Goal: Information Seeking & Learning: Understand process/instructions

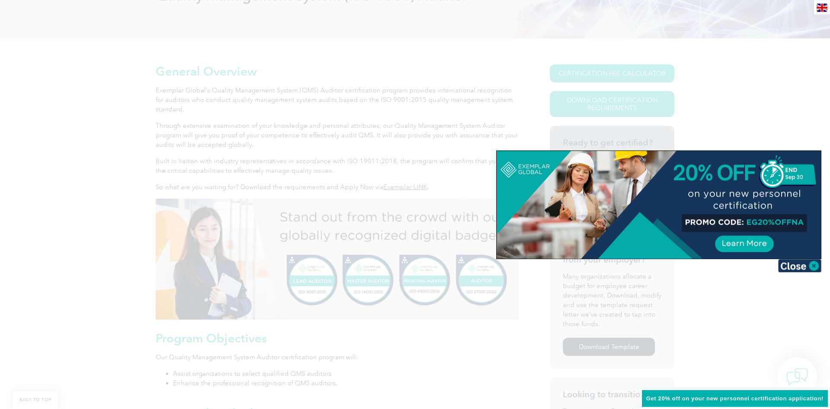
scroll to position [176, 0]
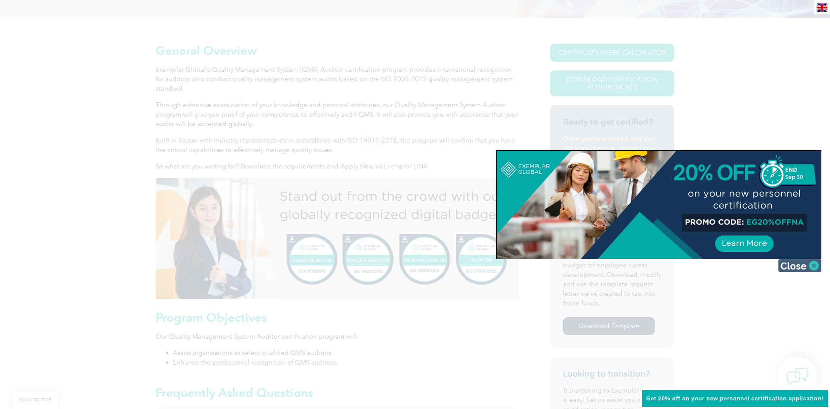
click at [803, 270] on img at bounding box center [799, 265] width 43 height 13
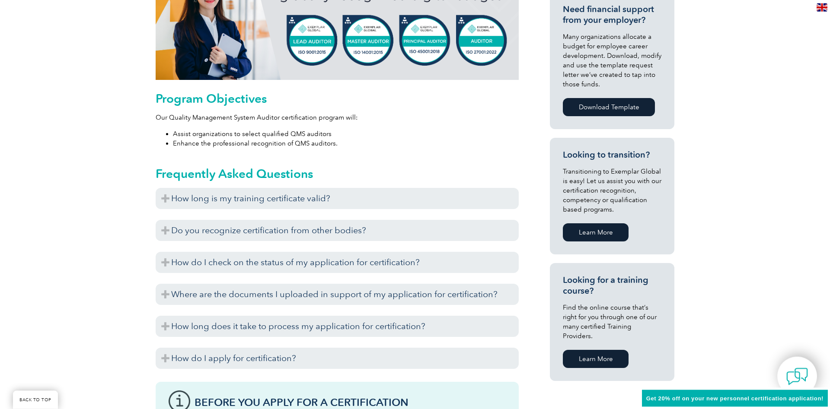
scroll to position [397, 0]
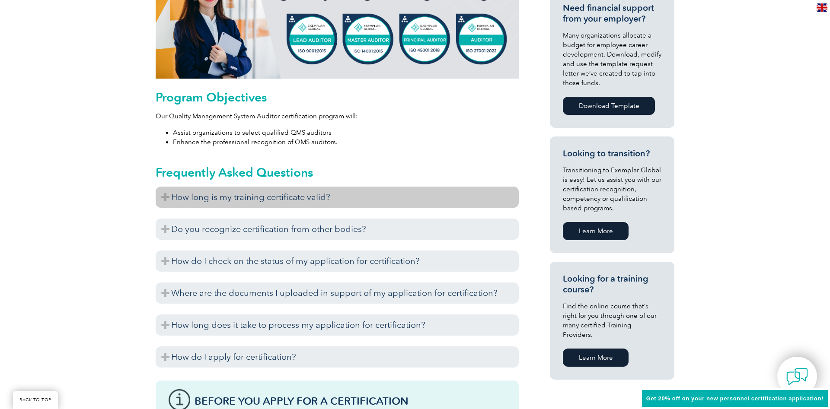
click at [306, 204] on h3 "How long is my training certificate valid?" at bounding box center [337, 197] width 363 height 21
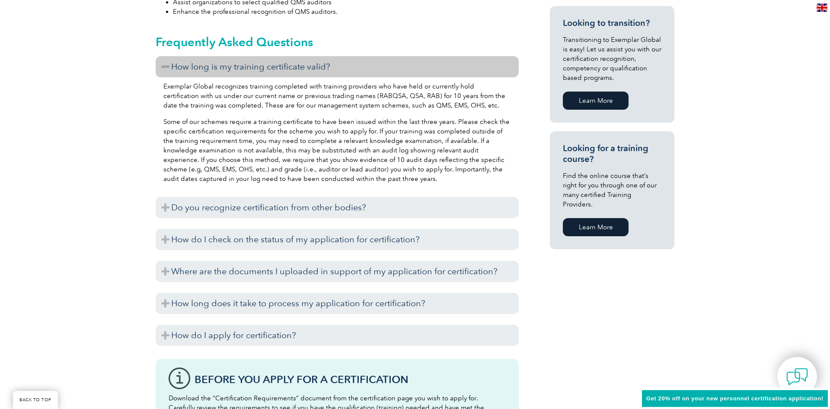
scroll to position [573, 0]
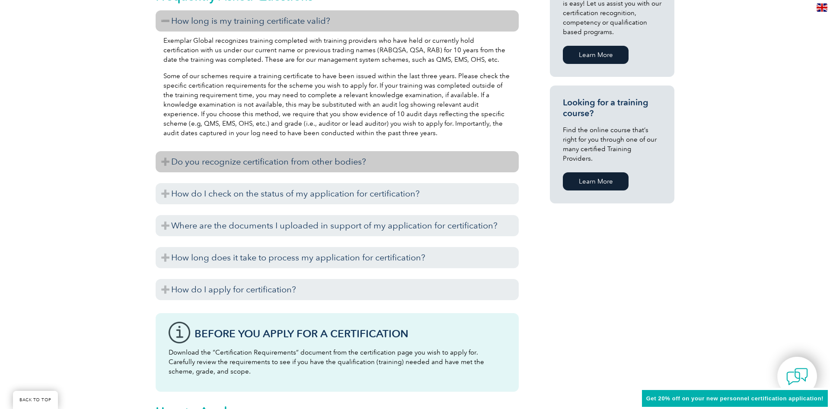
click at [302, 164] on h3 "Do you recognize certification from other bodies?" at bounding box center [337, 161] width 363 height 21
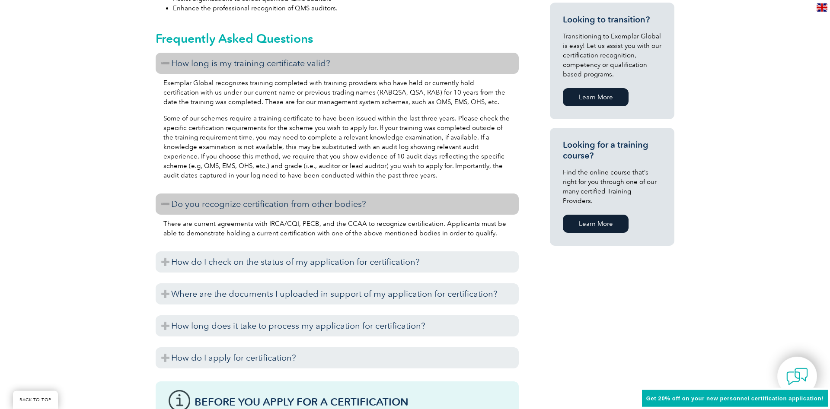
scroll to position [529, 0]
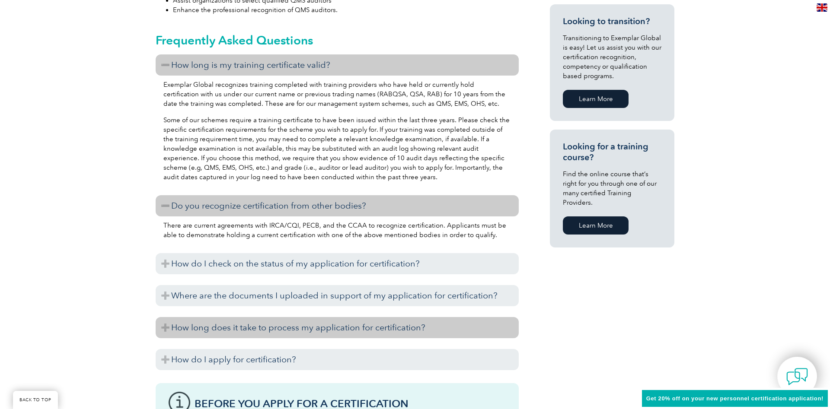
click at [311, 330] on h3 "How long does it take to process my application for certification?" at bounding box center [337, 327] width 363 height 21
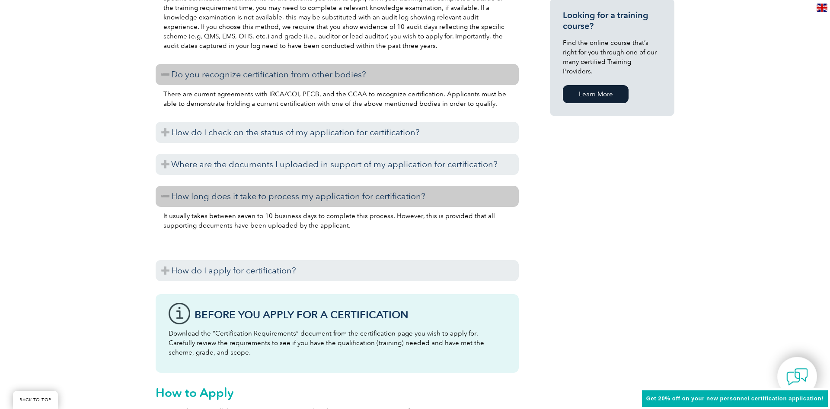
scroll to position [705, 0]
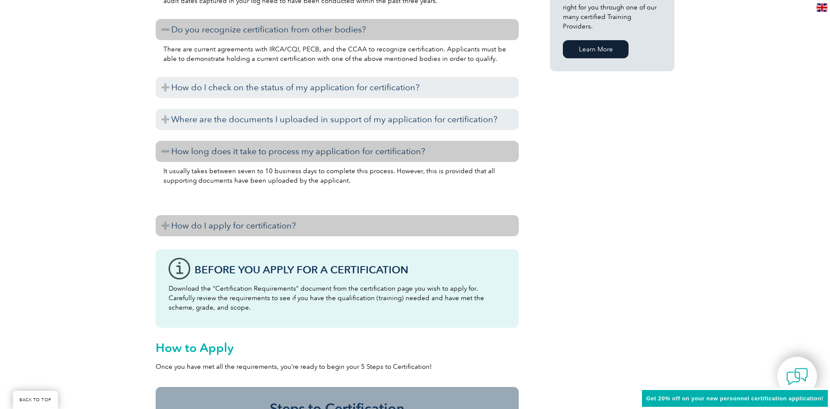
click at [295, 219] on h3 "How do I apply for certification?" at bounding box center [337, 225] width 363 height 21
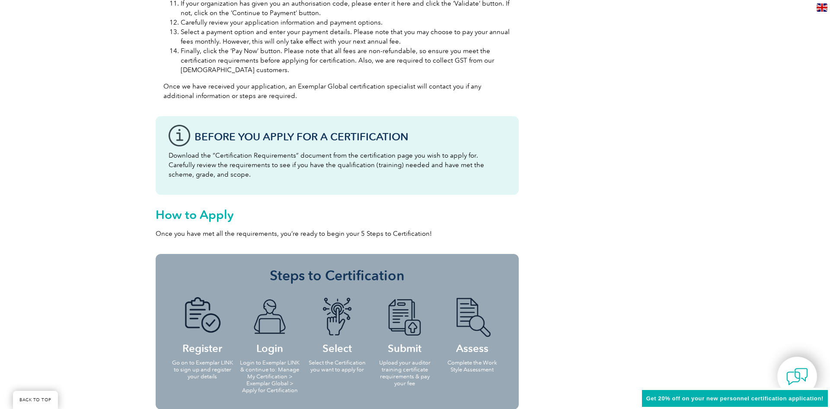
scroll to position [1323, 0]
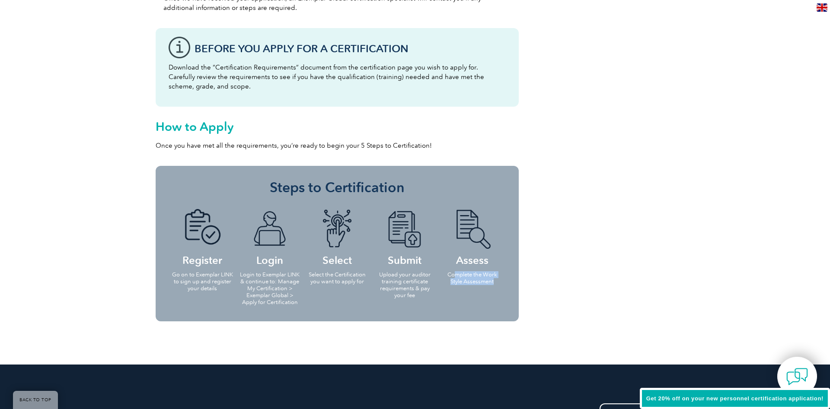
drag, startPoint x: 456, startPoint y: 276, endPoint x: 503, endPoint y: 280, distance: 47.7
click at [503, 280] on li "Assess Complete the Work Style Assessment" at bounding box center [471, 247] width 67 height 92
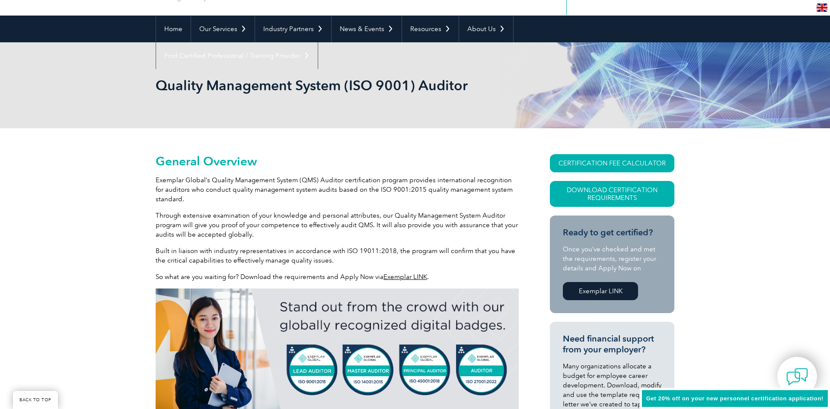
scroll to position [88, 0]
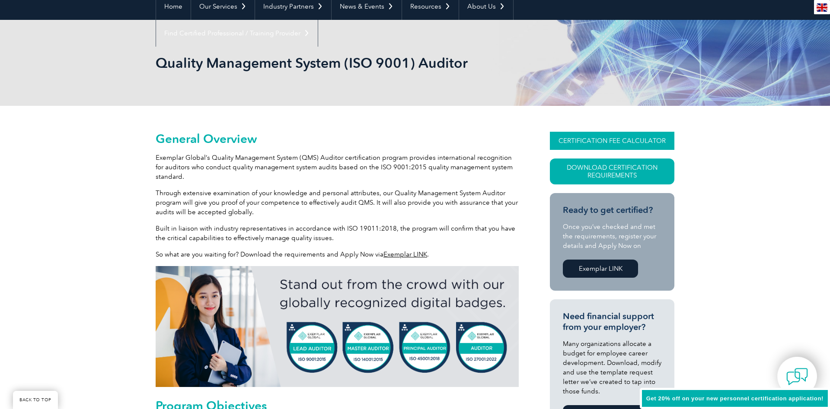
click at [578, 144] on link "CERTIFICATION FEE CALCULATOR" at bounding box center [612, 141] width 124 height 18
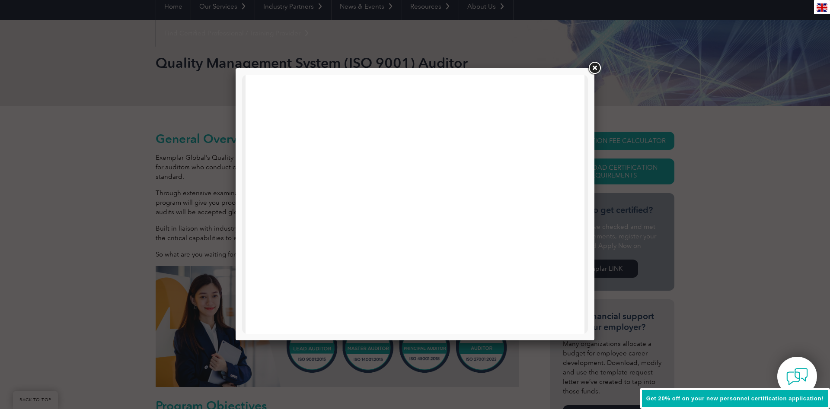
scroll to position [412, 0]
click at [596, 63] on link at bounding box center [595, 69] width 16 height 16
